Goal: Information Seeking & Learning: Learn about a topic

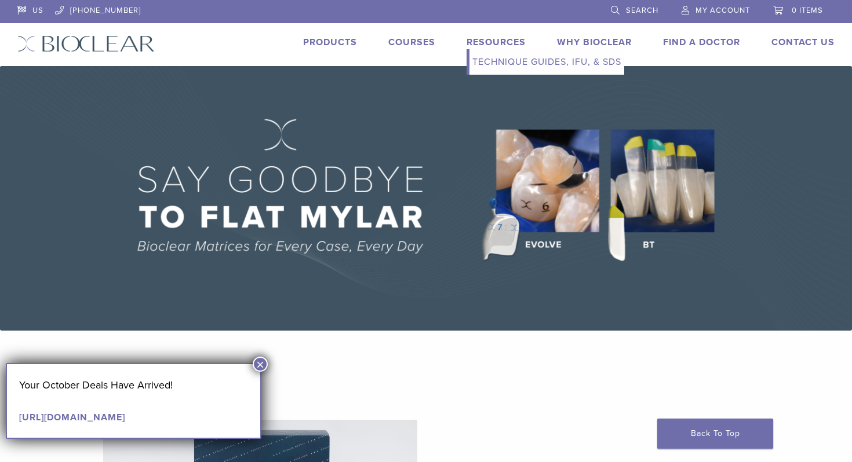
click at [494, 61] on link "Technique Guides, IFU, & SDS" at bounding box center [546, 61] width 155 height 25
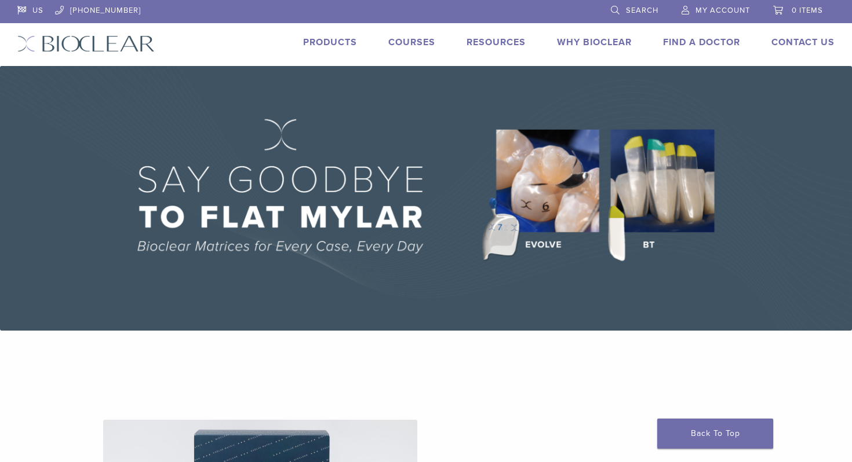
click at [400, 40] on link "Courses" at bounding box center [411, 43] width 47 height 12
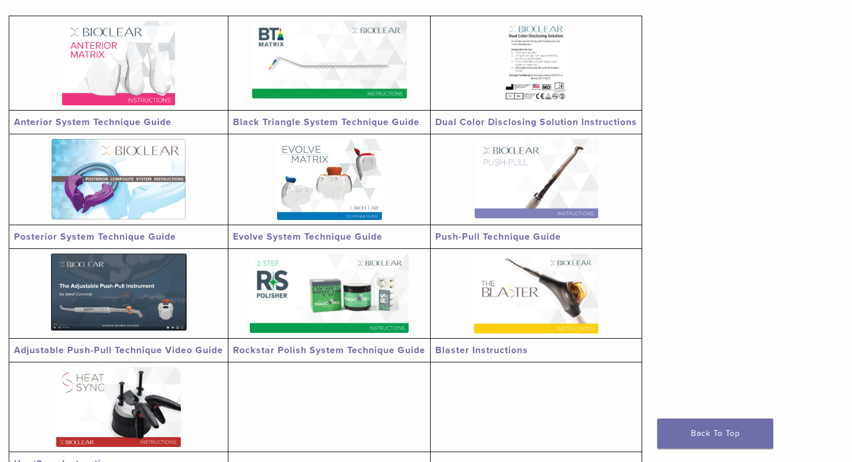
scroll to position [244, 0]
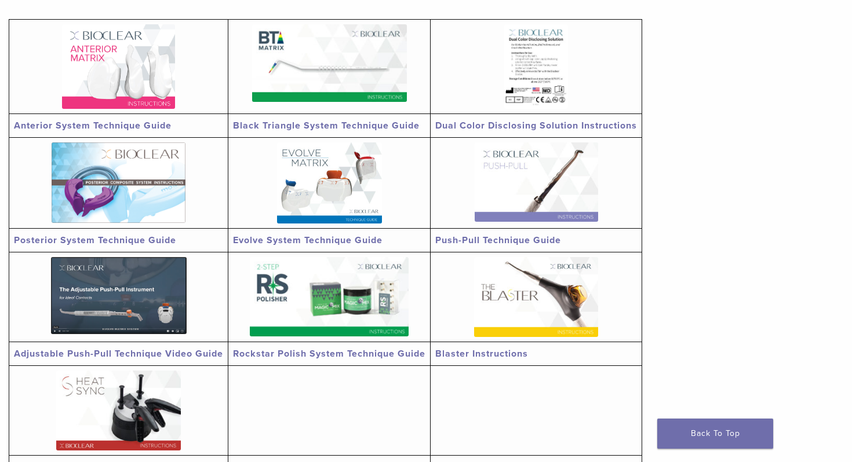
click at [320, 84] on img at bounding box center [329, 63] width 155 height 78
